Goal: Use online tool/utility: Utilize a website feature to perform a specific function

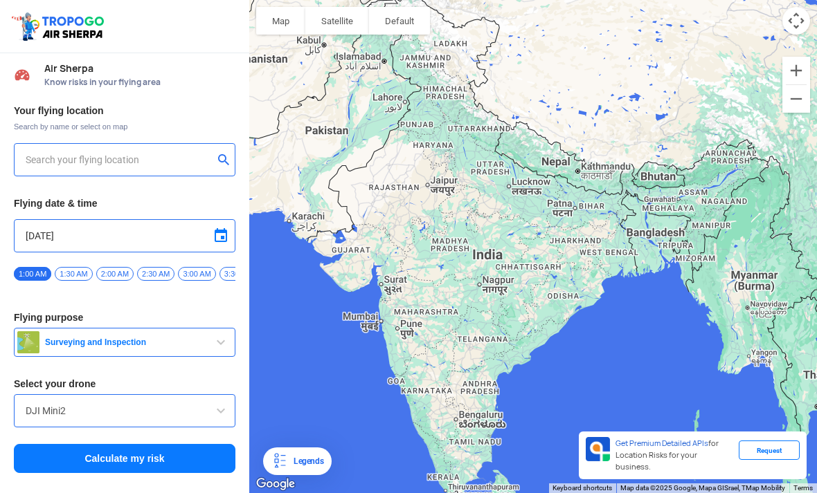
type input "Chethackal, [GEOGRAPHIC_DATA], [GEOGRAPHIC_DATA]"
click at [102, 410] on input "DJI Mini2" at bounding box center [125, 411] width 198 height 17
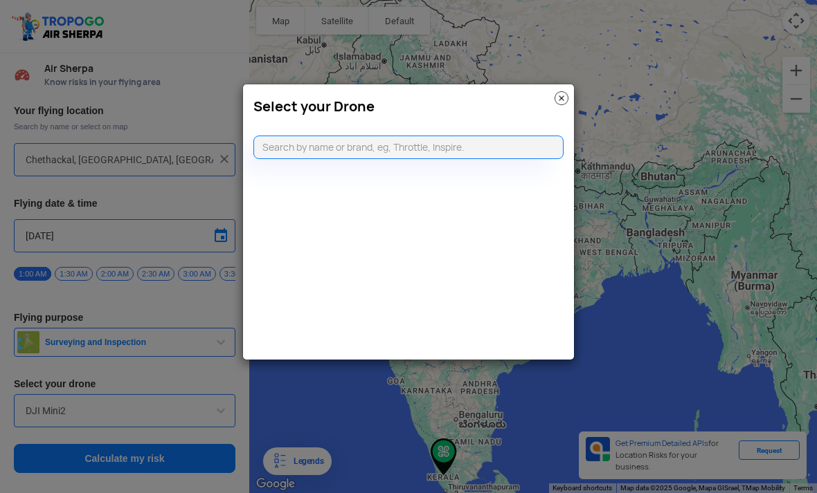
click at [565, 93] on img at bounding box center [561, 98] width 14 height 14
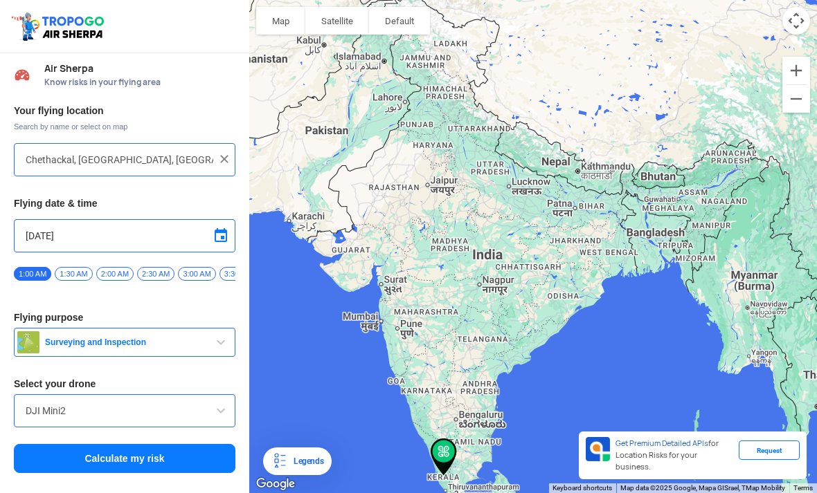
click at [85, 458] on button "Calculate my risk" at bounding box center [124, 458] width 221 height 29
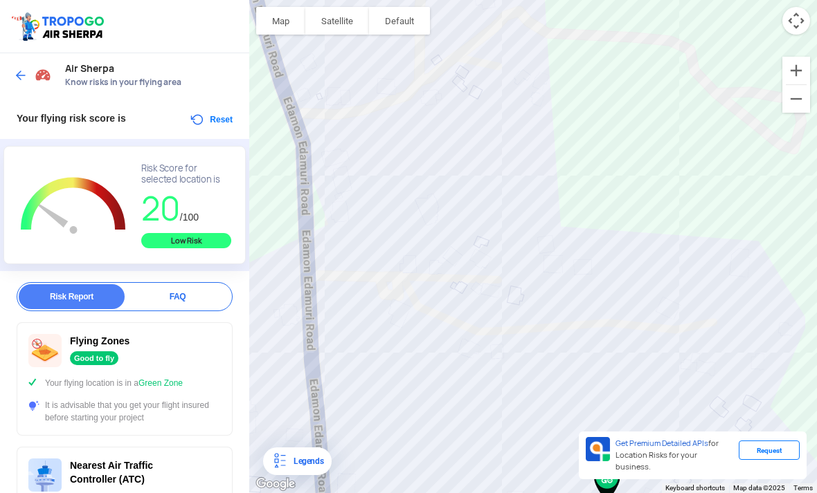
click at [799, 113] on div at bounding box center [533, 246] width 568 height 493
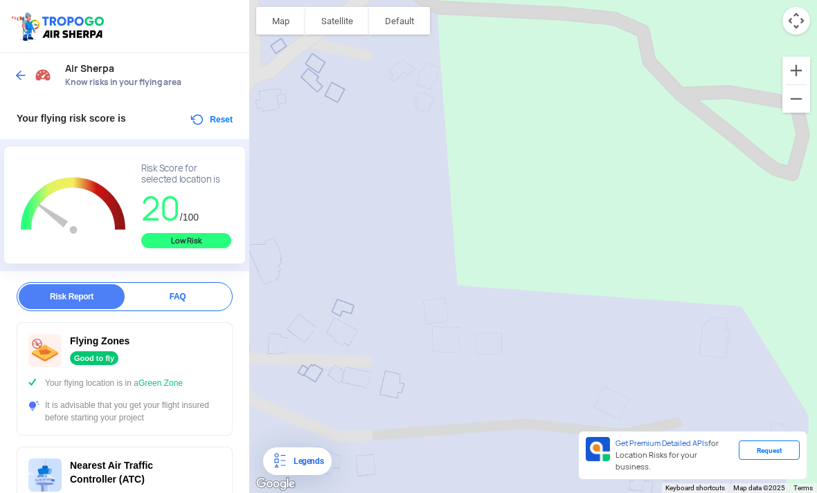
click at [792, 101] on button "Zoom out" at bounding box center [796, 99] width 28 height 28
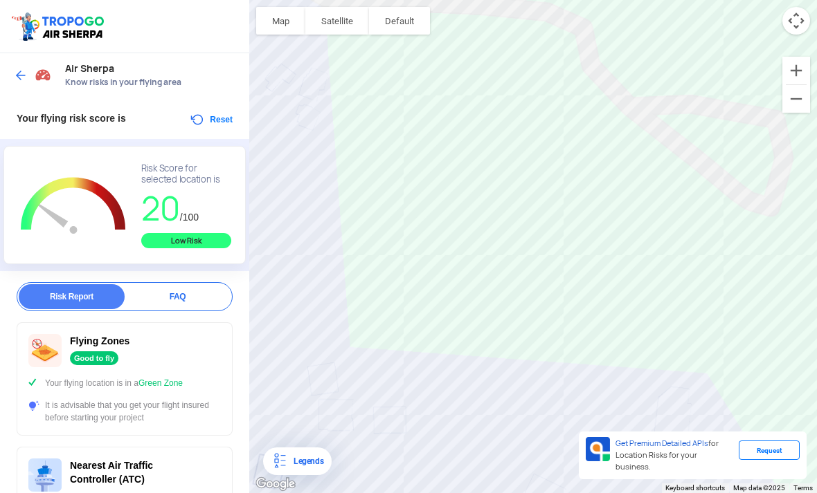
click at [792, 102] on button "Zoom out" at bounding box center [796, 99] width 28 height 28
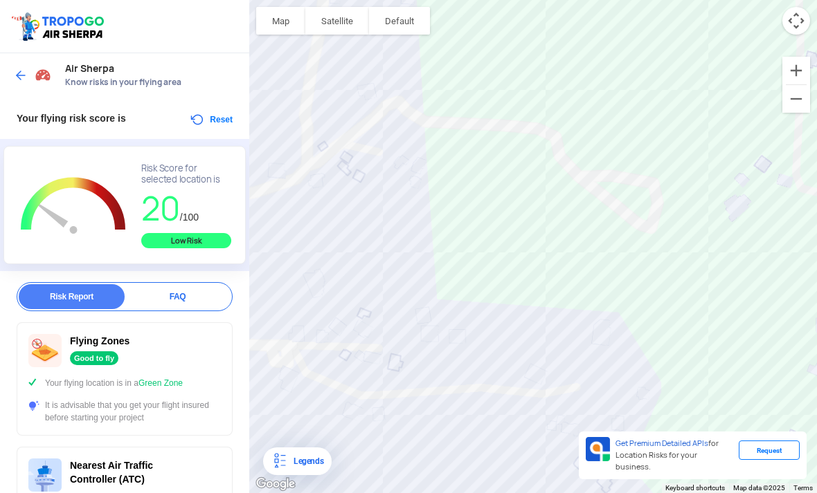
click at [792, 102] on button "Zoom out" at bounding box center [796, 99] width 28 height 28
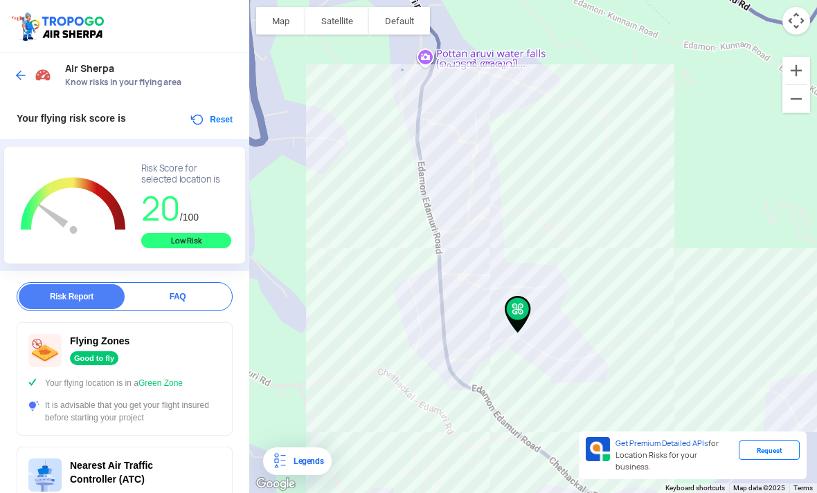
click at [791, 105] on button "Zoom out" at bounding box center [796, 99] width 28 height 28
click at [787, 107] on button "Zoom out" at bounding box center [796, 99] width 28 height 28
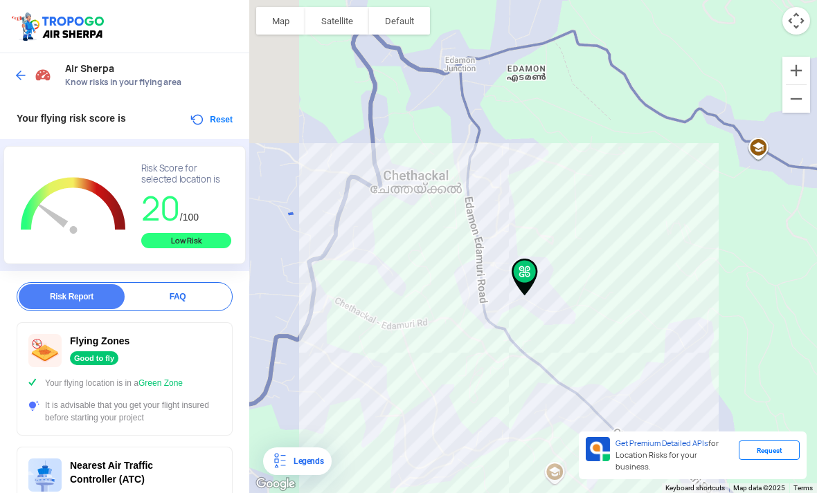
click at [781, 102] on div at bounding box center [533, 246] width 568 height 493
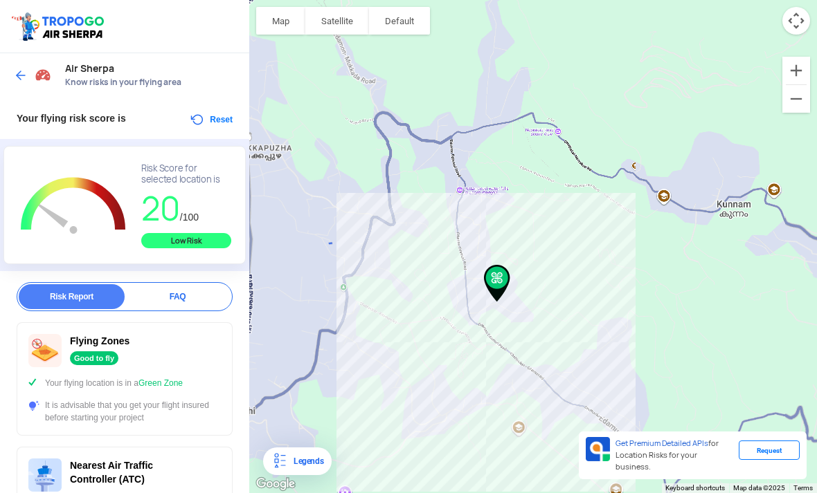
click at [786, 105] on button "Zoom out" at bounding box center [796, 99] width 28 height 28
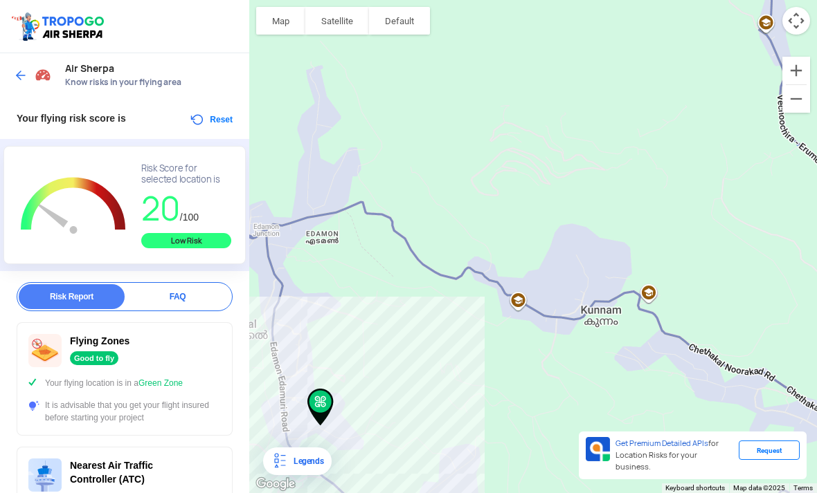
click at [793, 105] on button "Zoom out" at bounding box center [796, 99] width 28 height 28
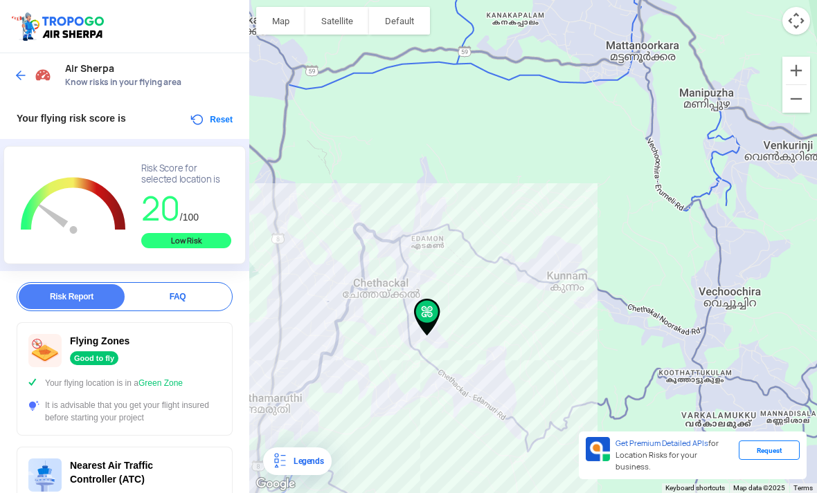
click at [791, 106] on button "Zoom out" at bounding box center [796, 99] width 28 height 28
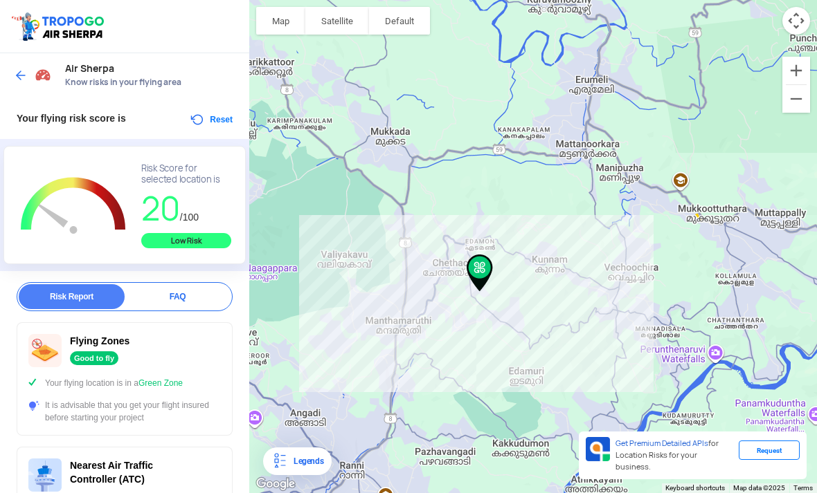
click at [787, 107] on button "Zoom out" at bounding box center [796, 99] width 28 height 28
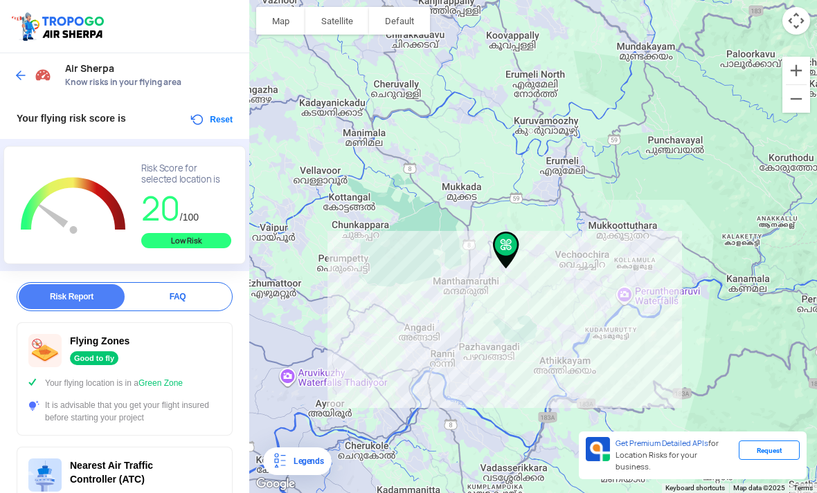
click at [786, 107] on button "Zoom out" at bounding box center [796, 99] width 28 height 28
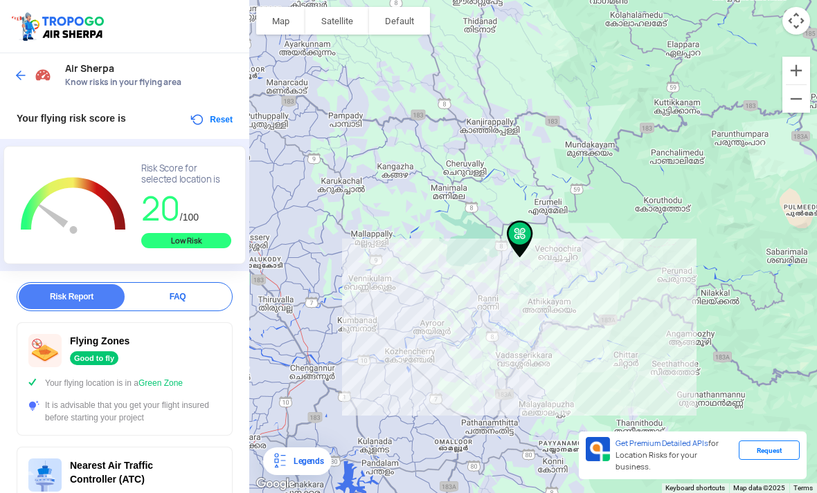
click at [783, 111] on button "Zoom out" at bounding box center [796, 99] width 28 height 28
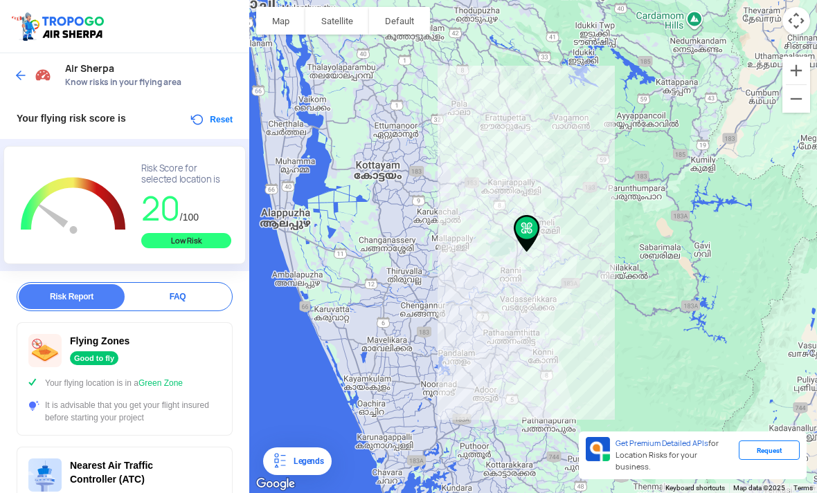
click at [782, 110] on button "Zoom out" at bounding box center [796, 99] width 28 height 28
